Goal: Understand process/instructions: Learn about a topic

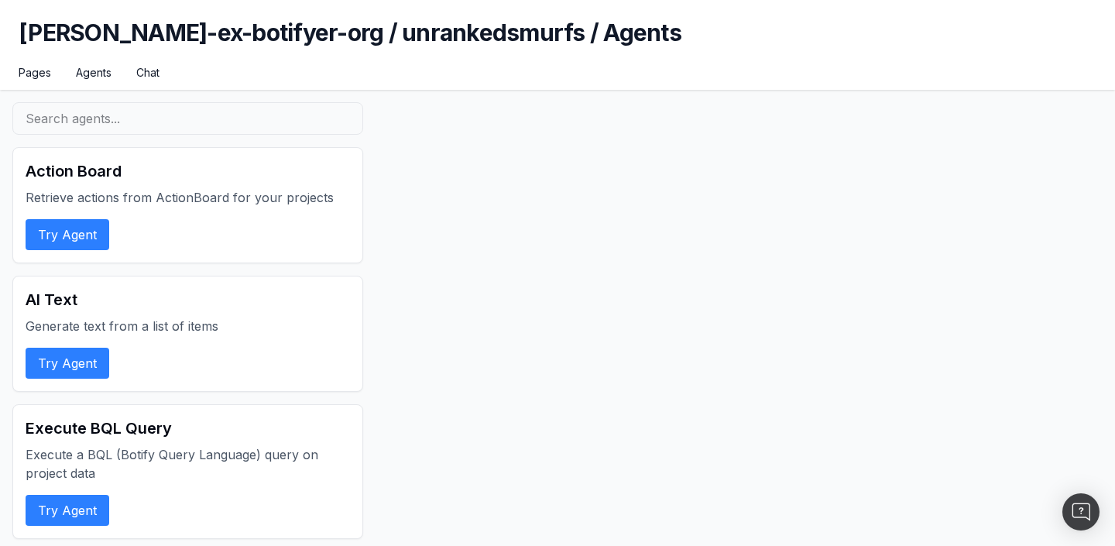
click at [61, 234] on button "Try Agent" at bounding box center [68, 234] width 84 height 31
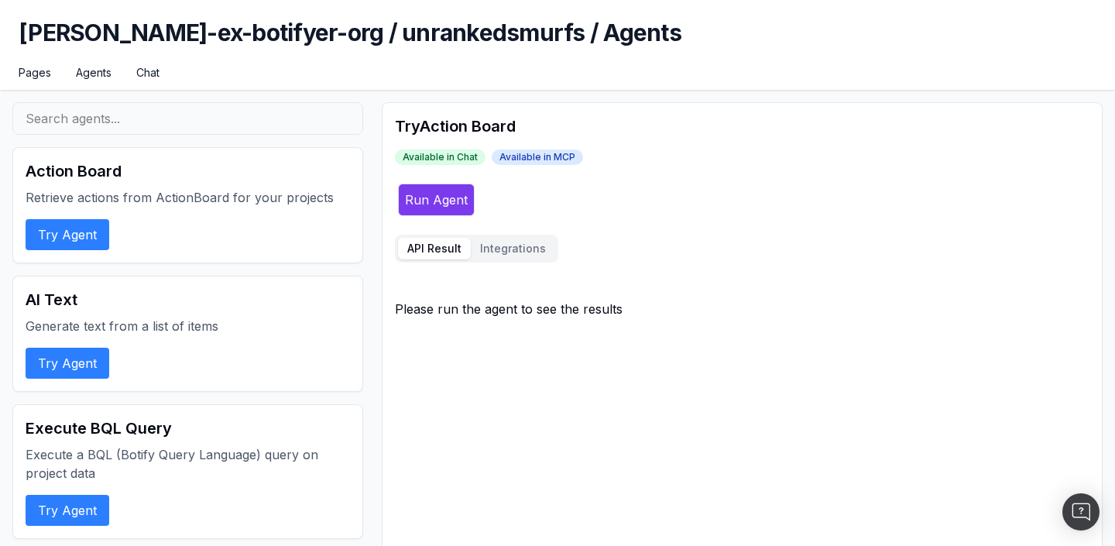
click at [509, 248] on button "Integrations" at bounding box center [513, 249] width 84 height 22
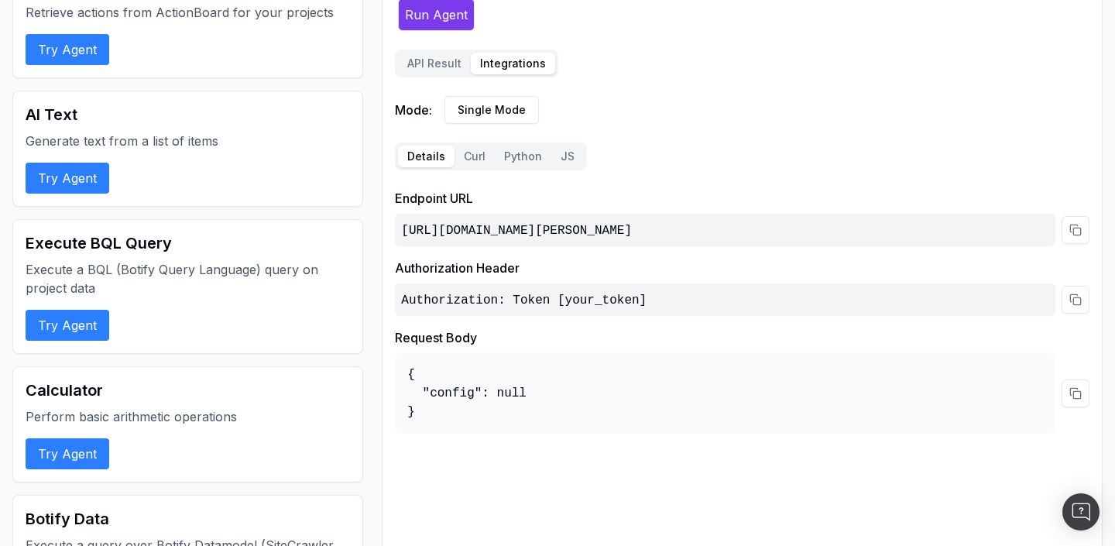
scroll to position [170, 0]
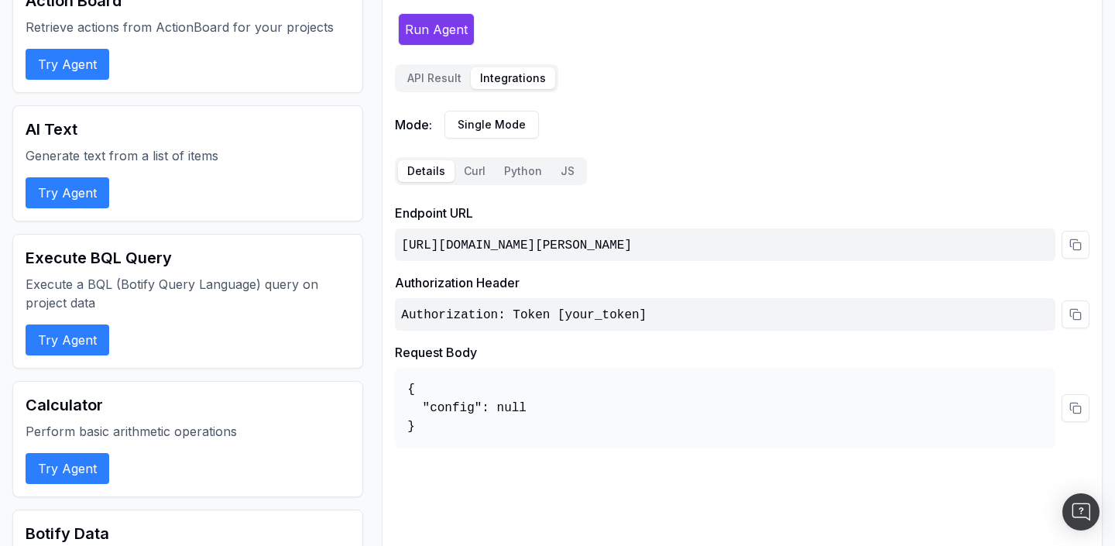
click at [70, 477] on button "Try Agent" at bounding box center [68, 468] width 84 height 31
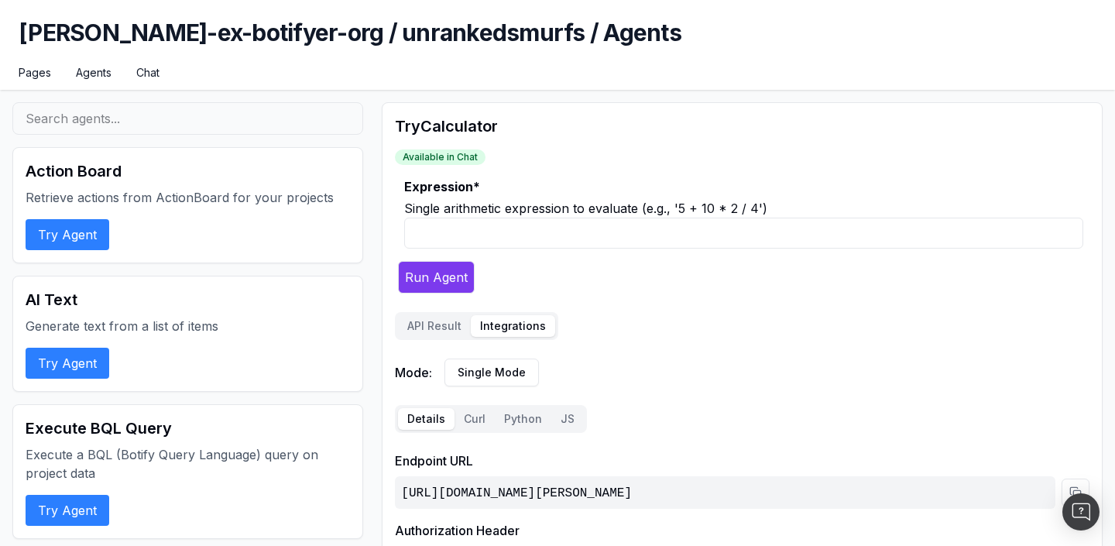
click at [516, 330] on button "Integrations" at bounding box center [513, 326] width 84 height 22
click at [470, 421] on button "Curl" at bounding box center [475, 419] width 40 height 22
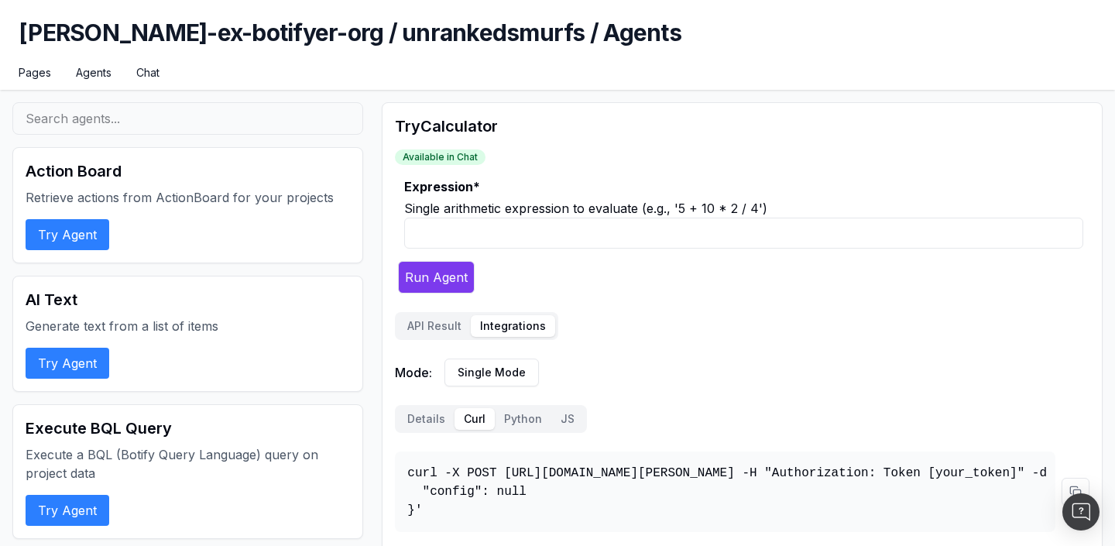
click at [513, 421] on button "Python" at bounding box center [523, 419] width 57 height 22
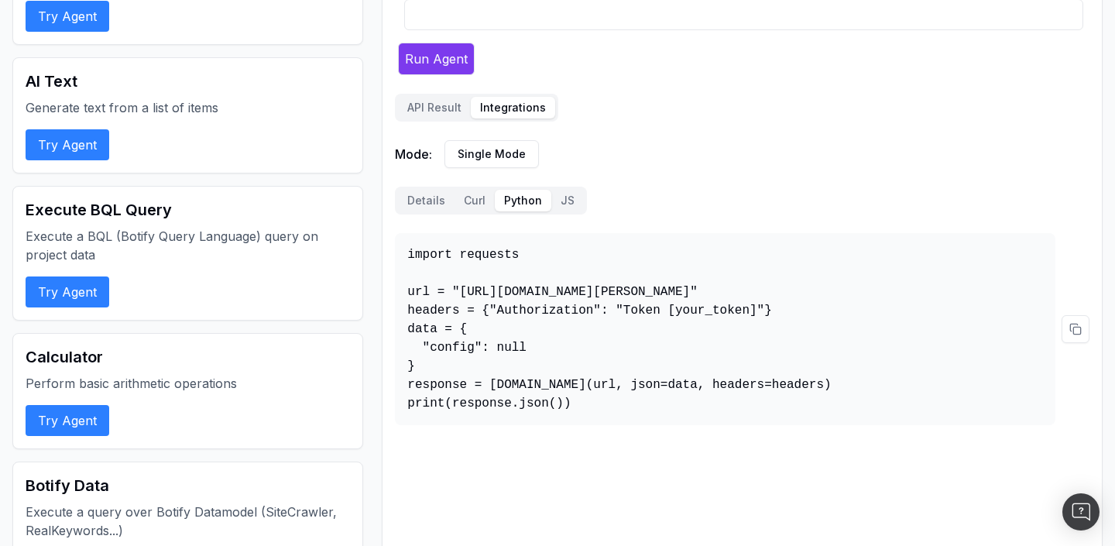
scroll to position [211, 0]
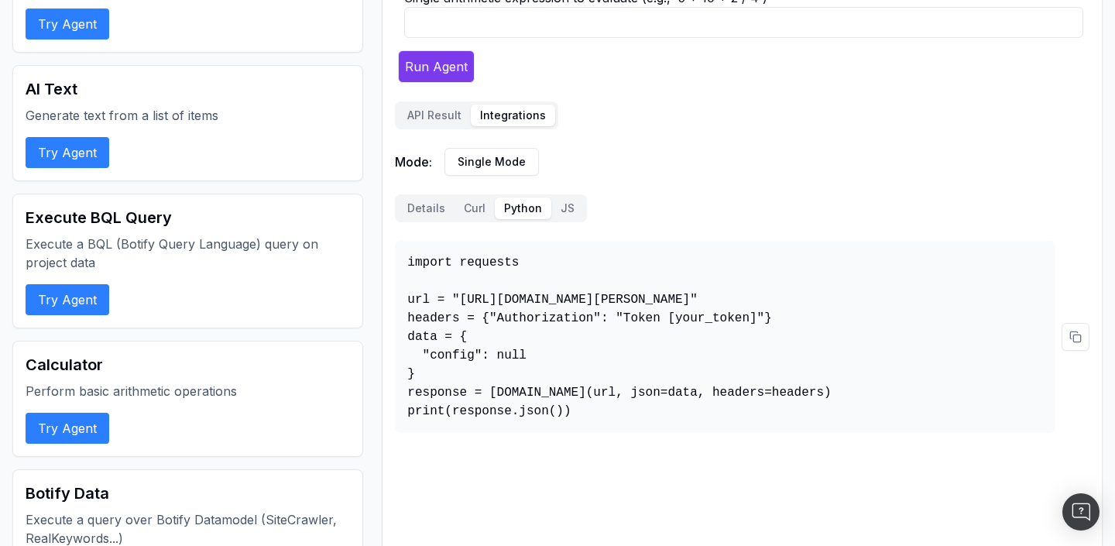
click at [565, 207] on button "JS" at bounding box center [567, 208] width 33 height 22
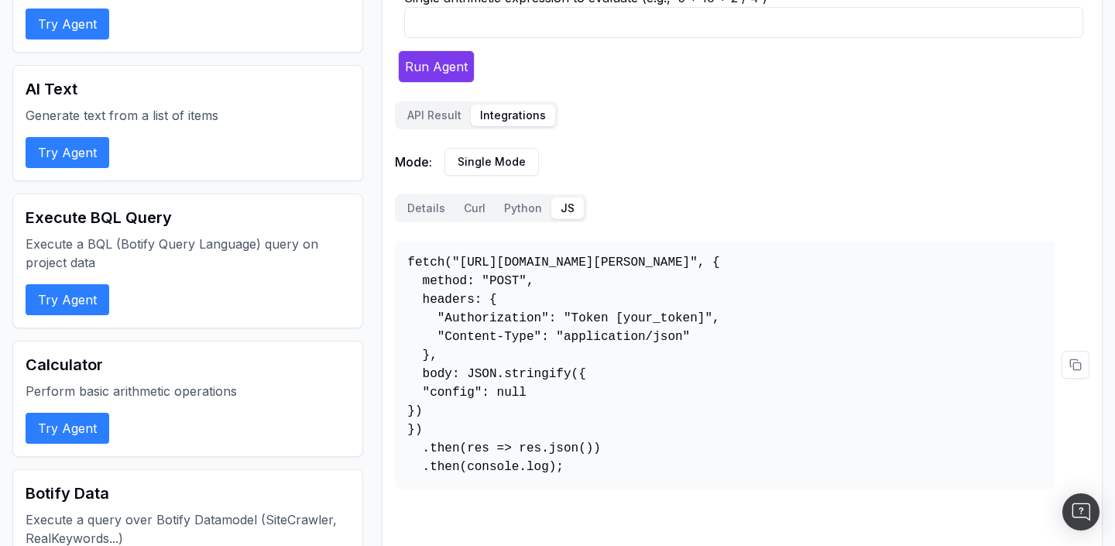
click at [419, 208] on button "Details" at bounding box center [426, 208] width 57 height 22
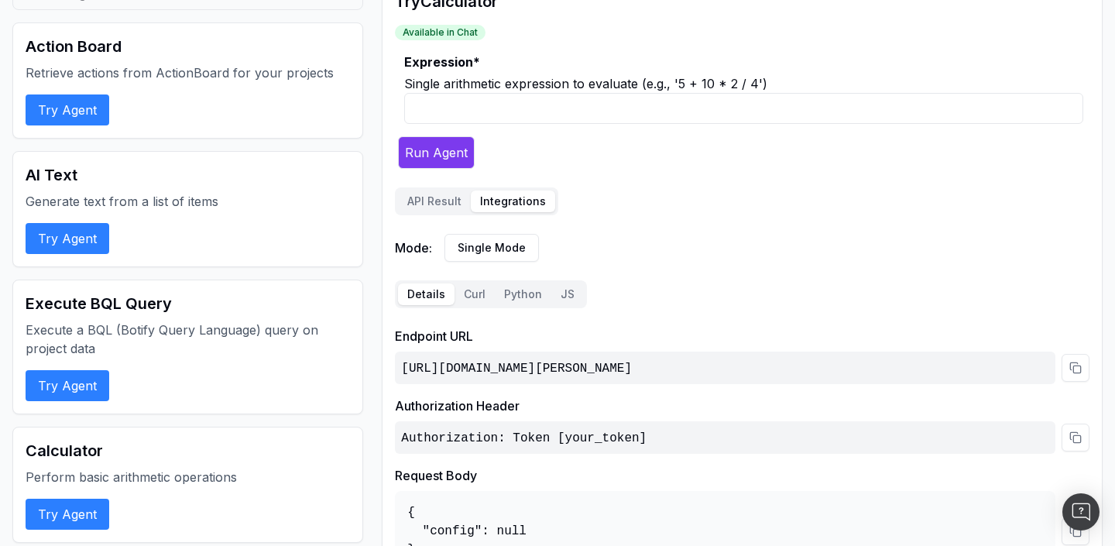
scroll to position [0, 0]
